Goal: Find specific page/section: Find specific page/section

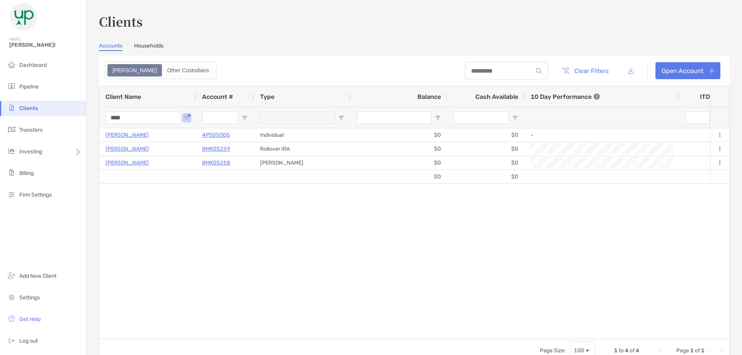
drag, startPoint x: 135, startPoint y: 121, endPoint x: 74, endPoint y: 114, distance: 61.1
click at [74, 114] on div "Clients Hello, [PERSON_NAME]! Dashboard Pipeline Clients Transfers Investing Bi…" at bounding box center [371, 177] width 742 height 355
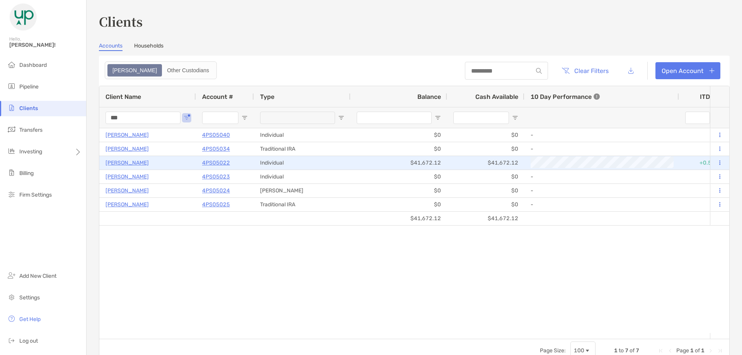
type input "***"
click at [133, 165] on p "[PERSON_NAME]" at bounding box center [127, 163] width 43 height 10
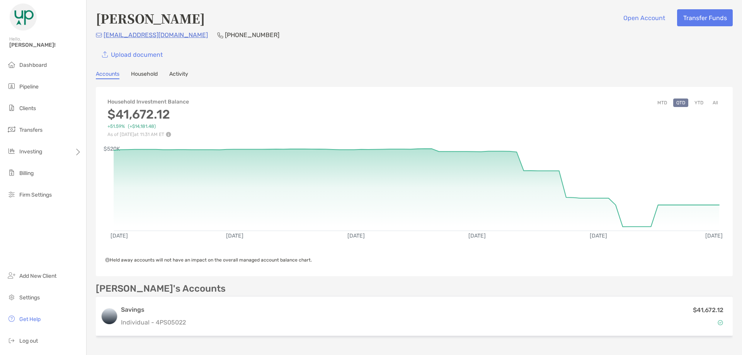
click at [185, 73] on link "Activity" at bounding box center [178, 75] width 19 height 9
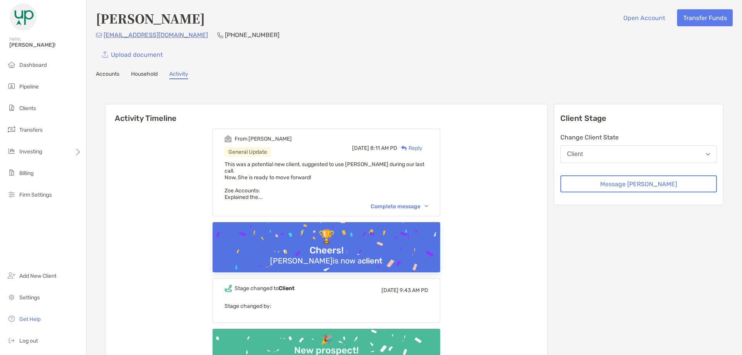
click at [396, 63] on div "[PERSON_NAME] Open Account Transfer Funds [EMAIL_ADDRESS][DOMAIN_NAME] [PHONE_N…" at bounding box center [415, 205] width 656 height 411
click at [113, 72] on link "Accounts" at bounding box center [108, 75] width 24 height 9
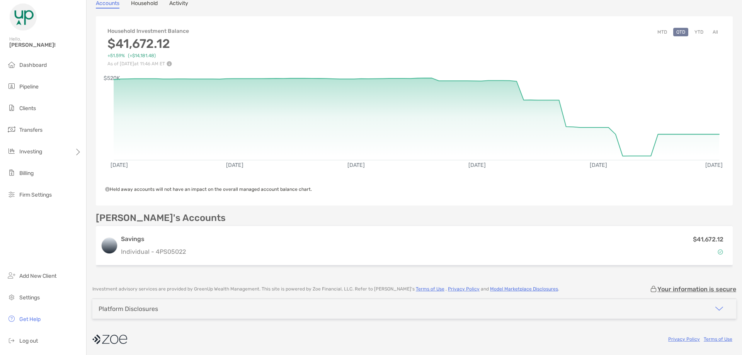
scroll to position [71, 0]
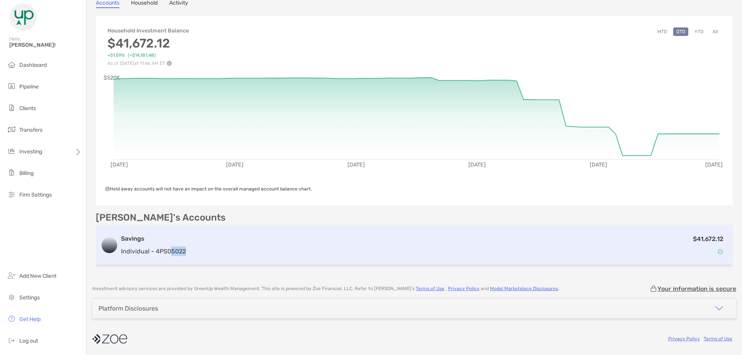
drag, startPoint x: 189, startPoint y: 252, endPoint x: 170, endPoint y: 253, distance: 19.4
click at [170, 253] on div "Savings Individual - 4PS05022 $41,672.12" at bounding box center [414, 245] width 637 height 39
